Goal: Transaction & Acquisition: Purchase product/service

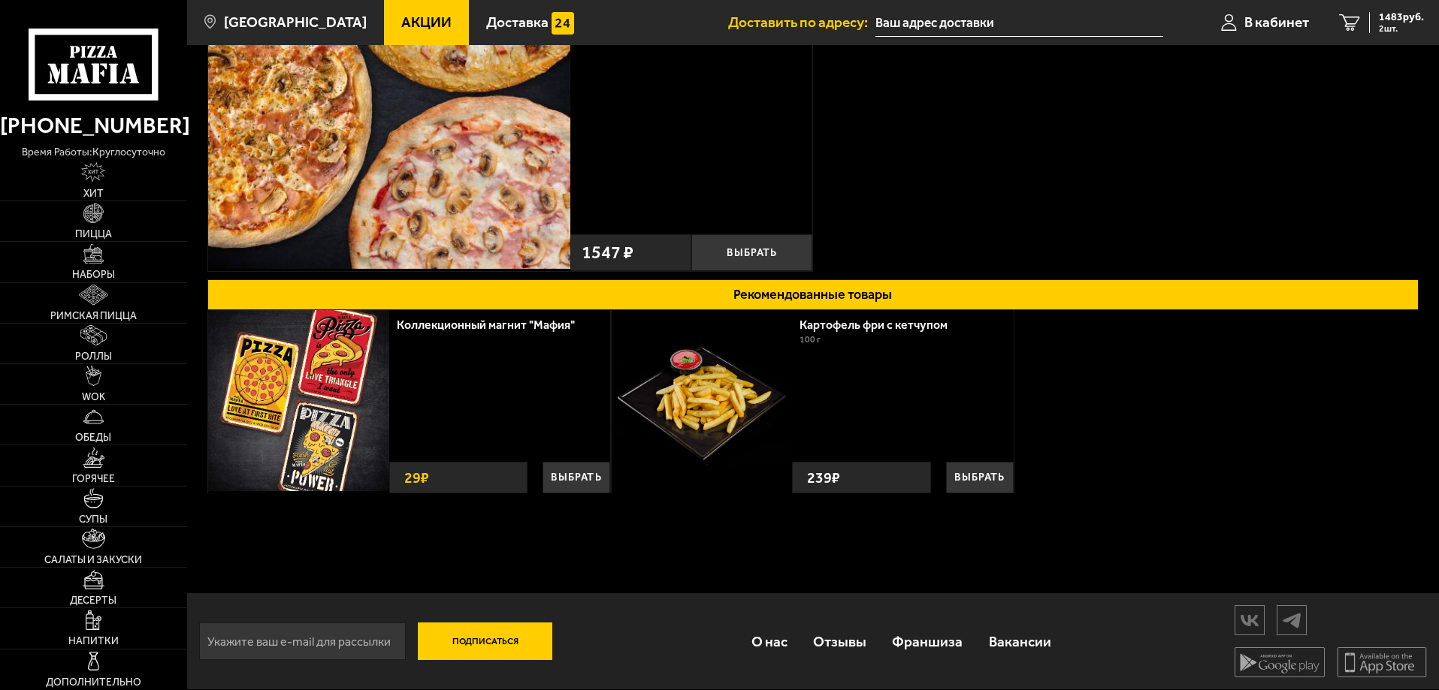
scroll to position [230, 0]
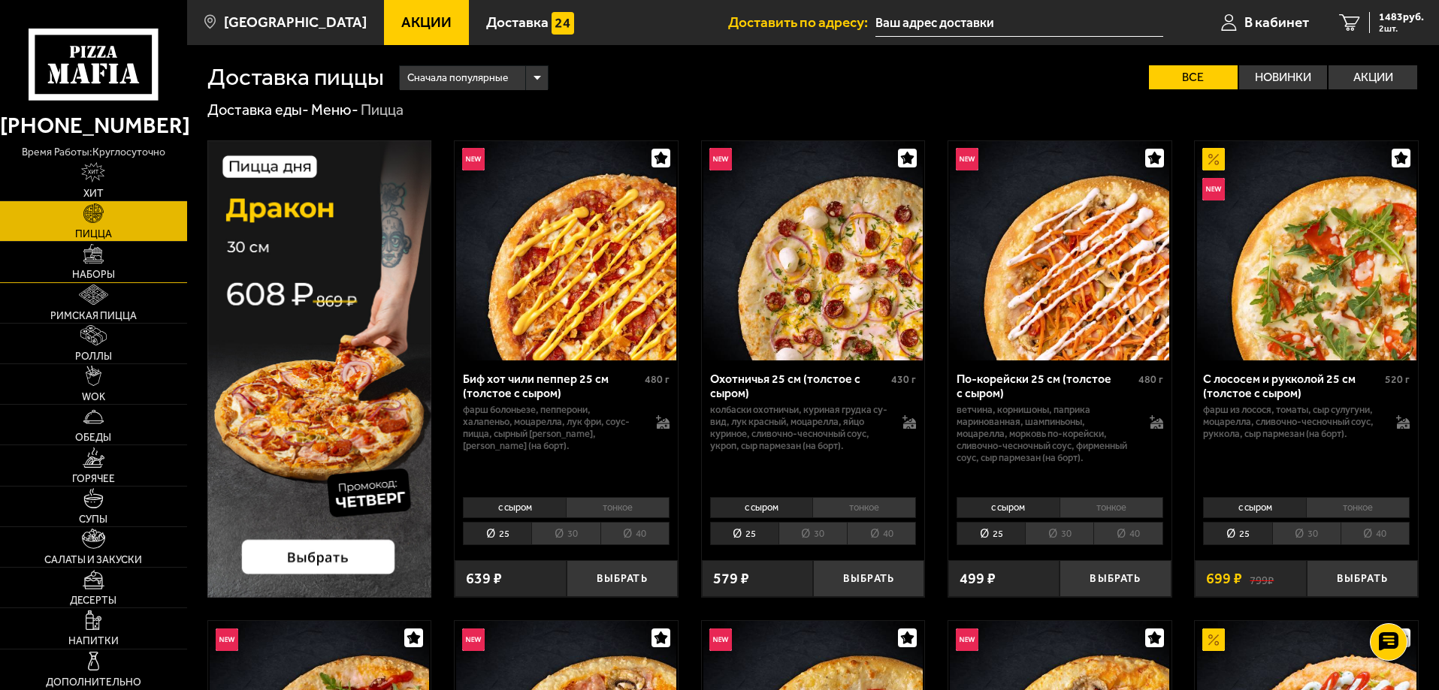
click at [59, 267] on link "Наборы" at bounding box center [93, 262] width 187 height 40
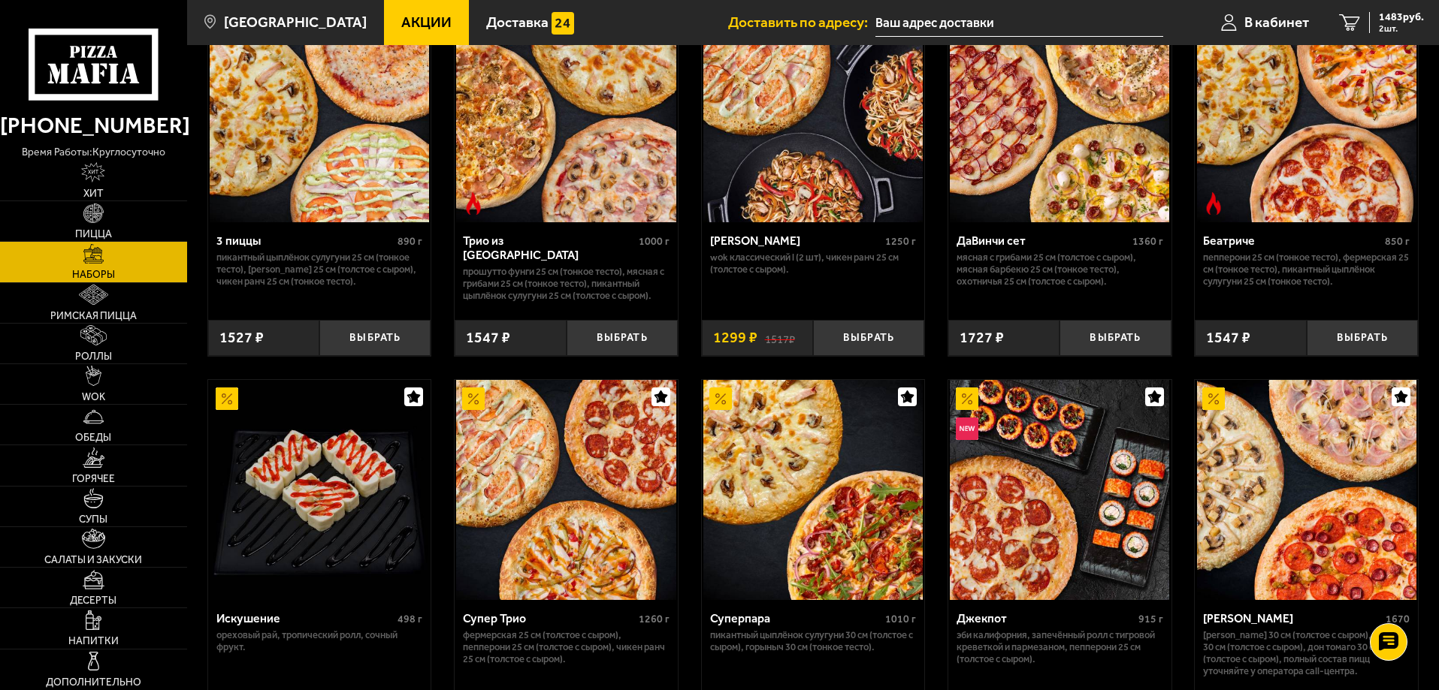
scroll to position [676, 0]
